Goal: Transaction & Acquisition: Purchase product/service

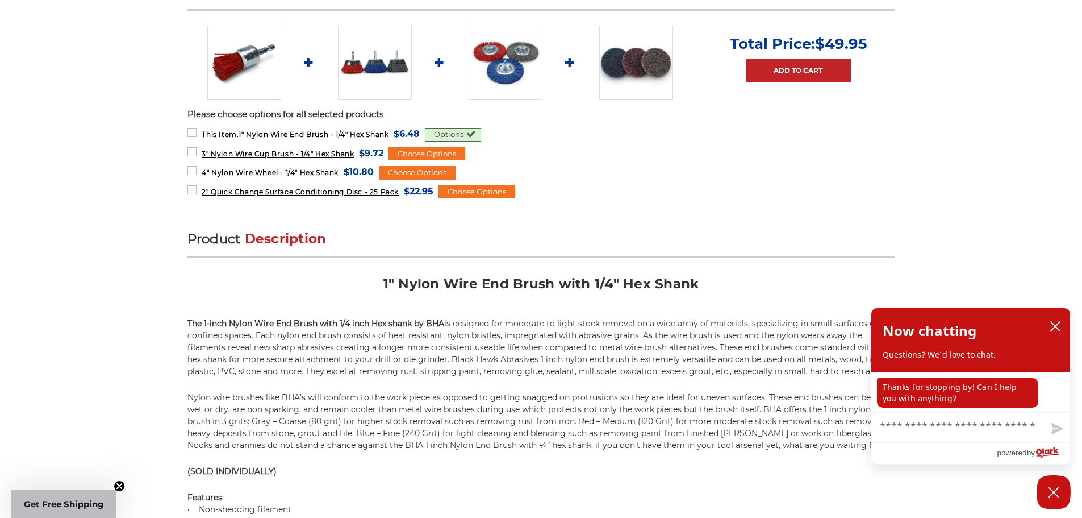
scroll to position [511, 0]
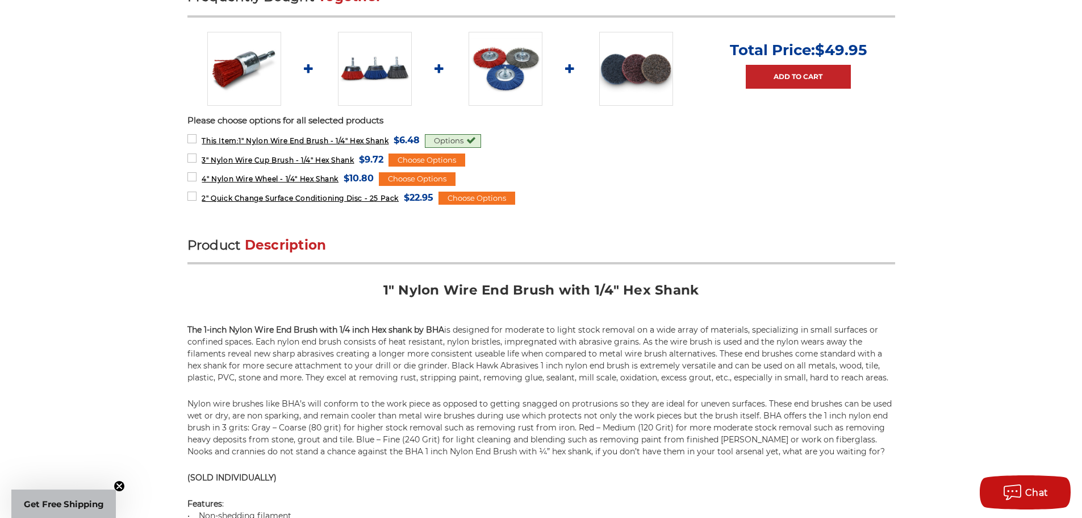
click at [632, 106] on img at bounding box center [636, 69] width 74 height 74
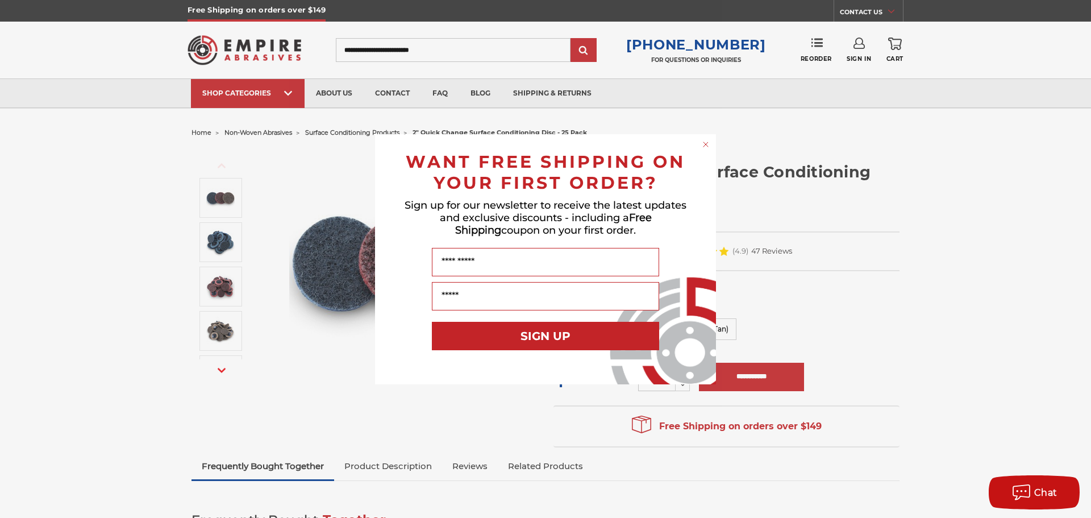
click at [707, 144] on circle "Close dialog" at bounding box center [705, 144] width 11 height 11
